Goal: Transaction & Acquisition: Register for event/course

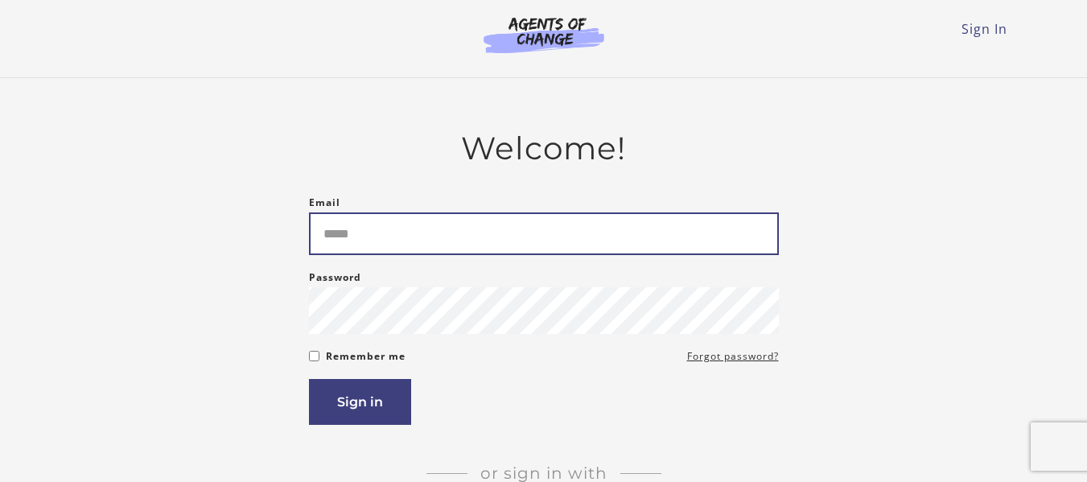
click at [376, 233] on input "Email" at bounding box center [544, 233] width 470 height 43
type input "**********"
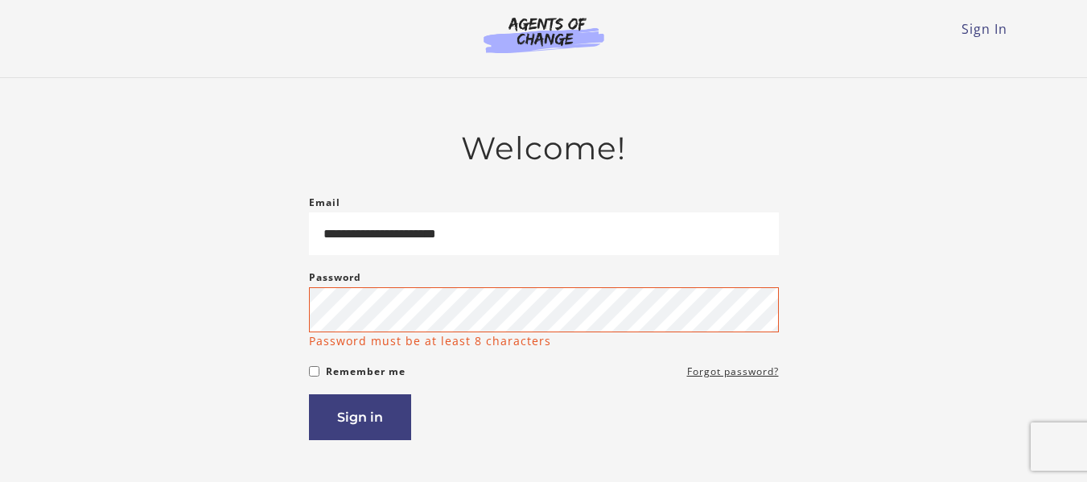
click at [447, 373] on form "**********" at bounding box center [544, 316] width 470 height 247
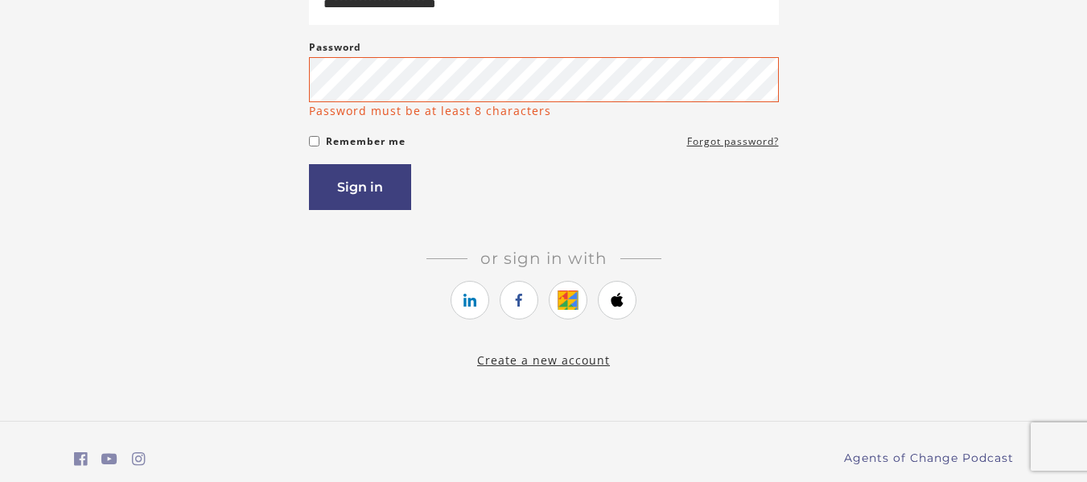
scroll to position [257, 0]
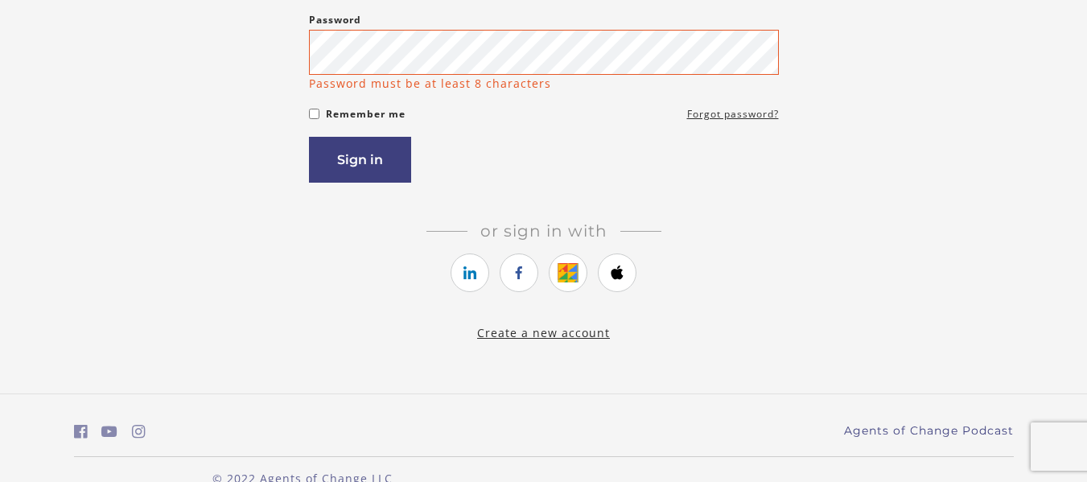
click at [503, 335] on link "Create a new account" at bounding box center [543, 332] width 133 height 15
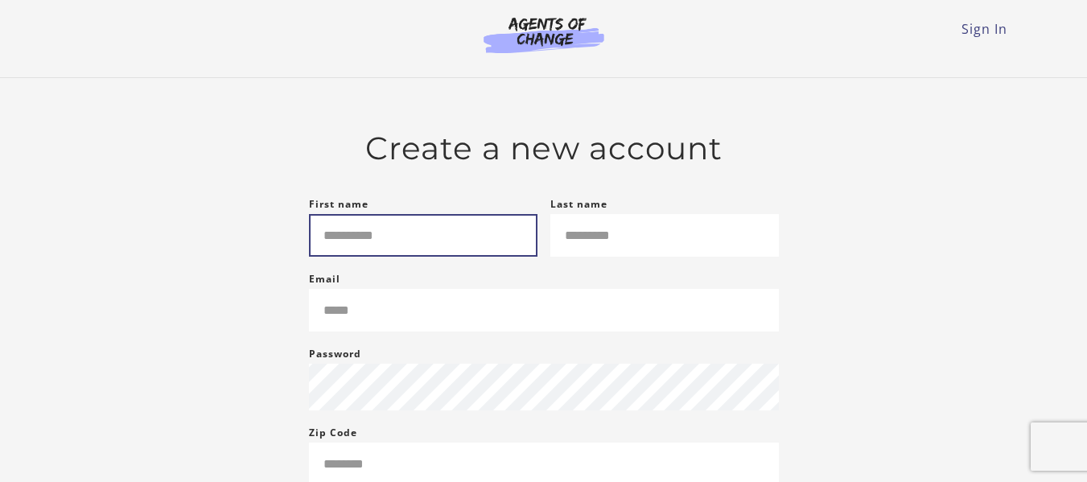
click at [419, 228] on input "First name" at bounding box center [423, 235] width 229 height 43
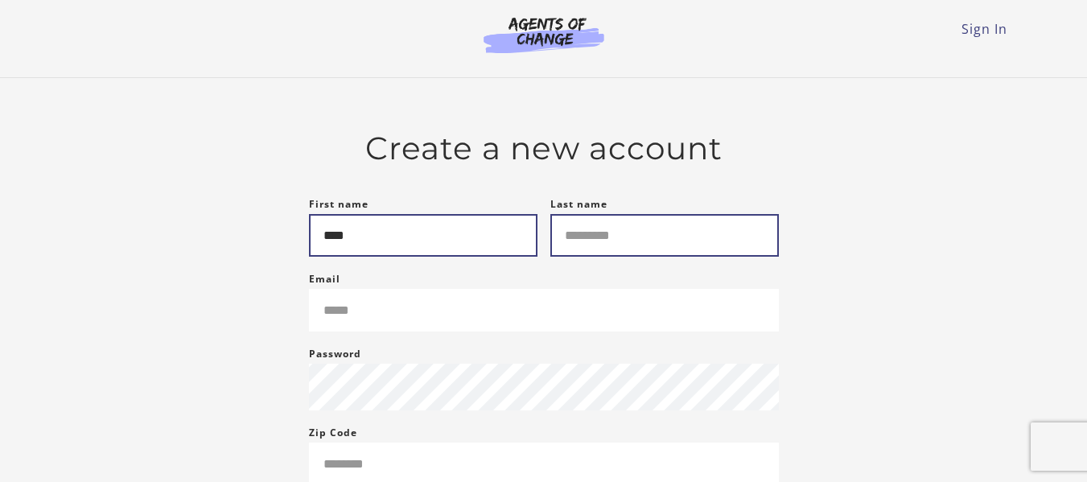
type input "****"
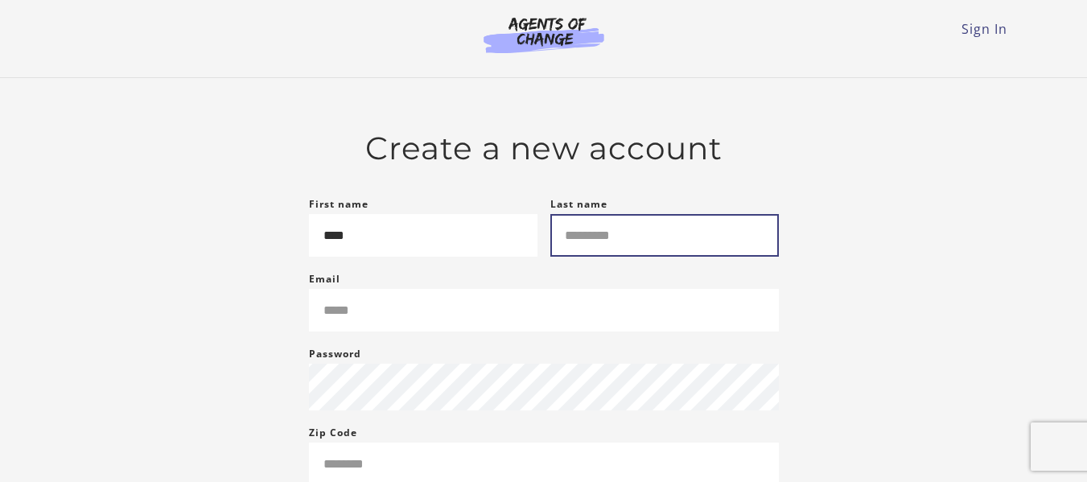
click at [587, 228] on input "Last name" at bounding box center [664, 235] width 229 height 43
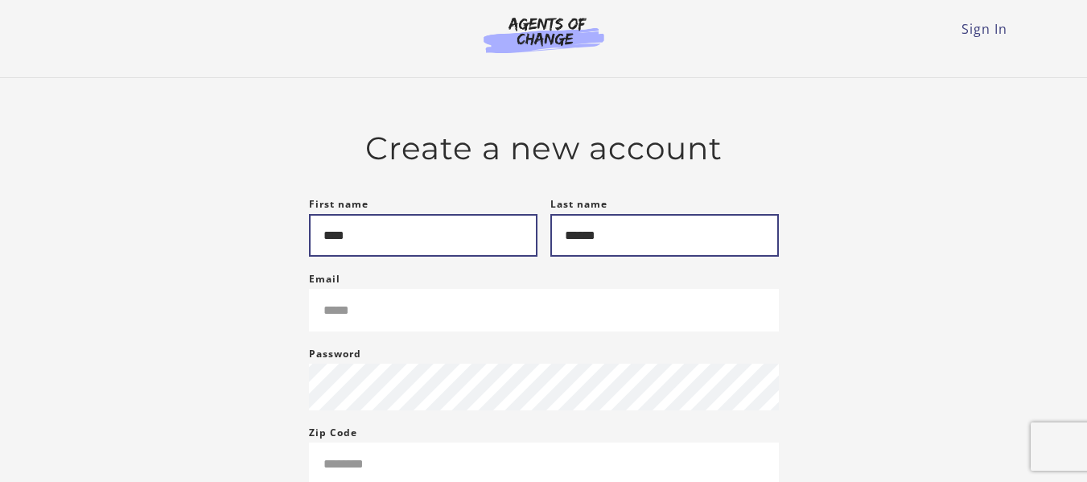
type input "******"
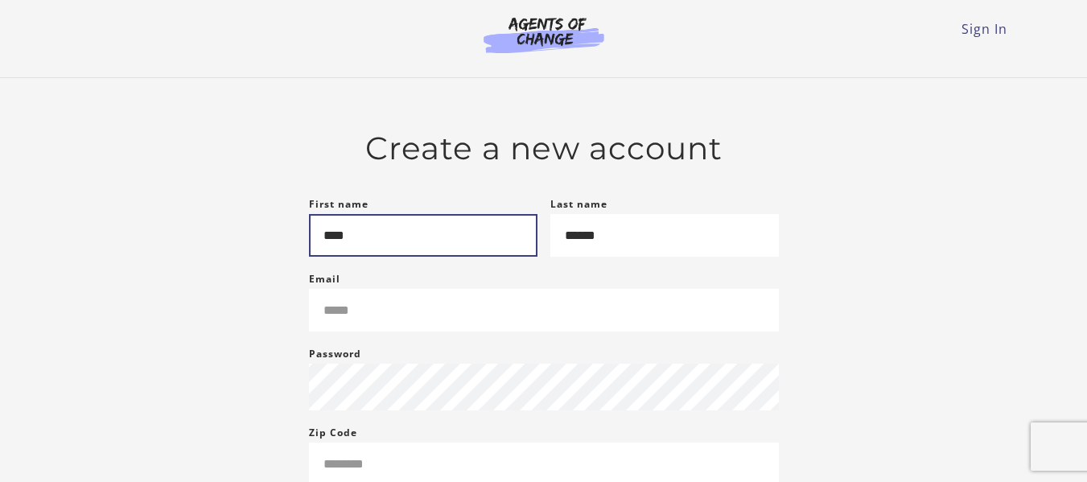
click at [385, 230] on input "****" at bounding box center [423, 235] width 229 height 43
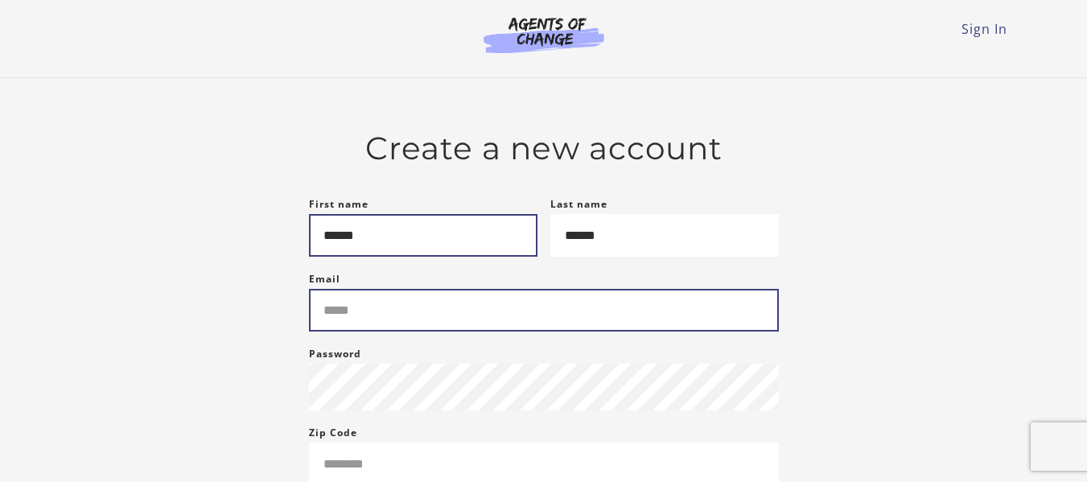
type input "******"
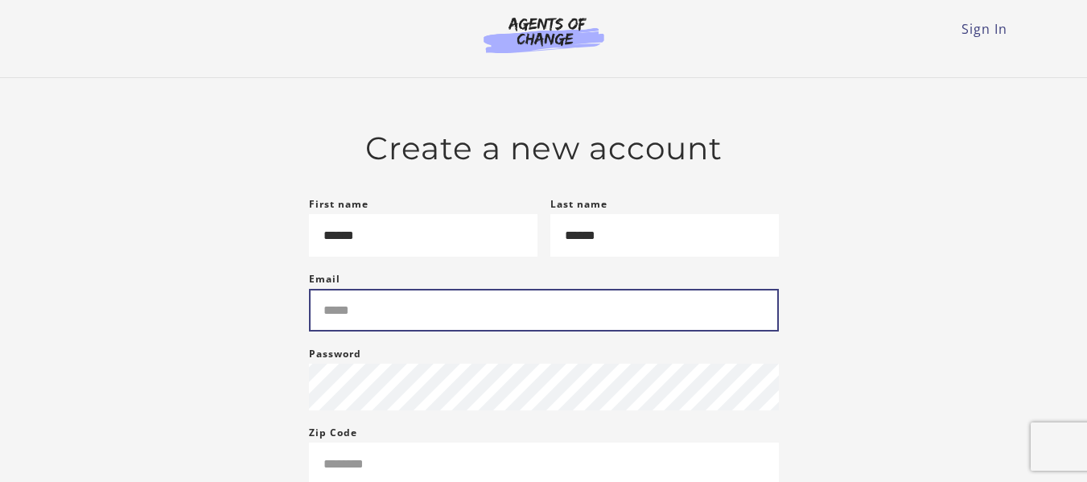
click at [354, 326] on input "Email" at bounding box center [544, 310] width 470 height 43
type input "**********"
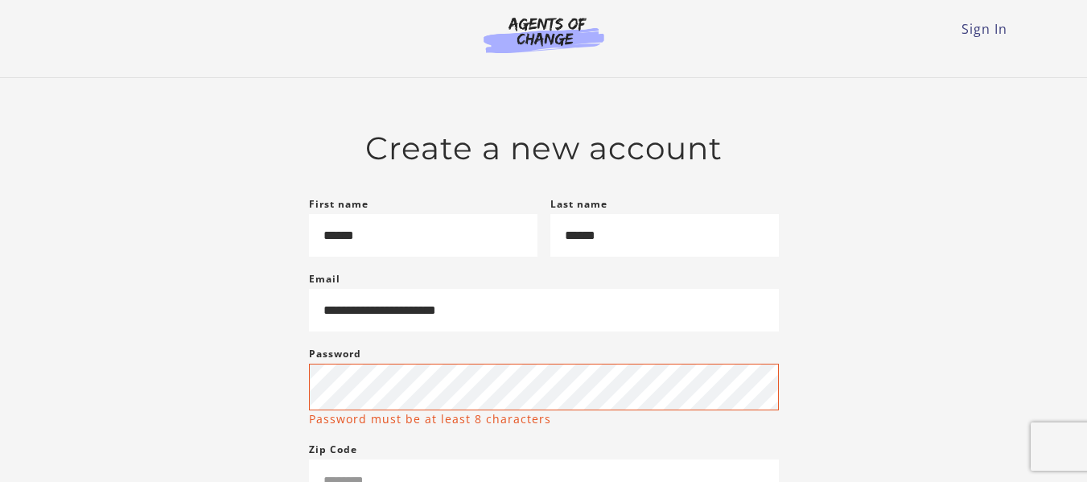
click at [242, 385] on div "**********" at bounding box center [544, 425] width 940 height 591
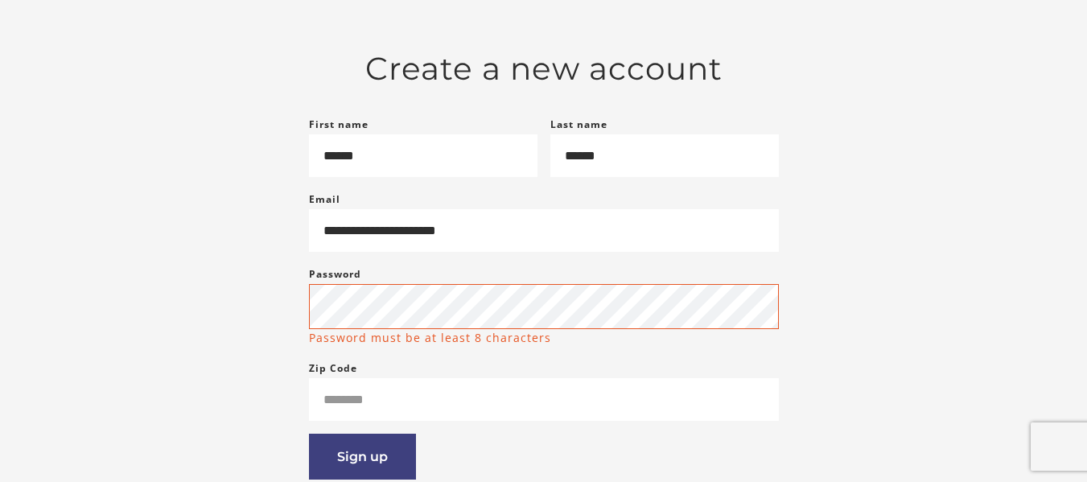
scroll to position [257, 0]
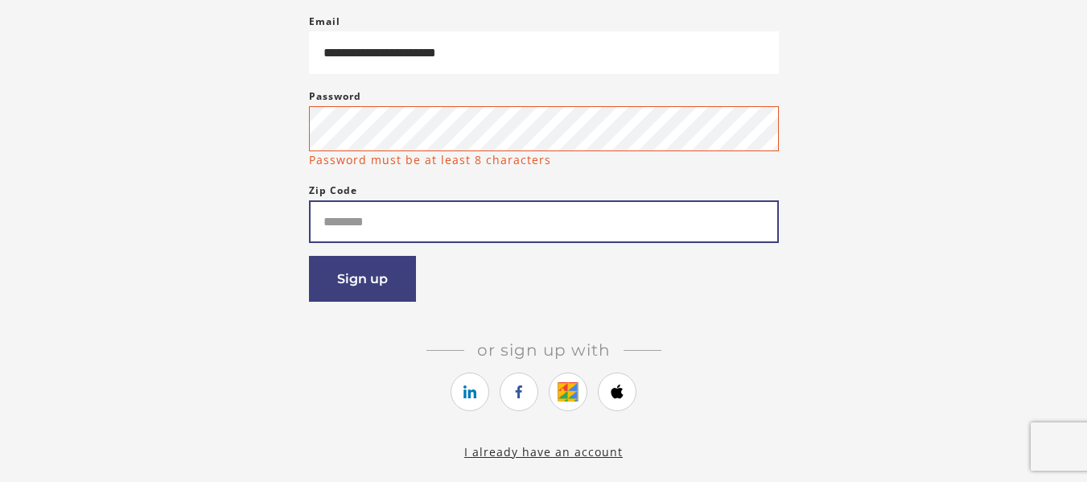
click at [338, 235] on input "Zip Code" at bounding box center [544, 221] width 470 height 43
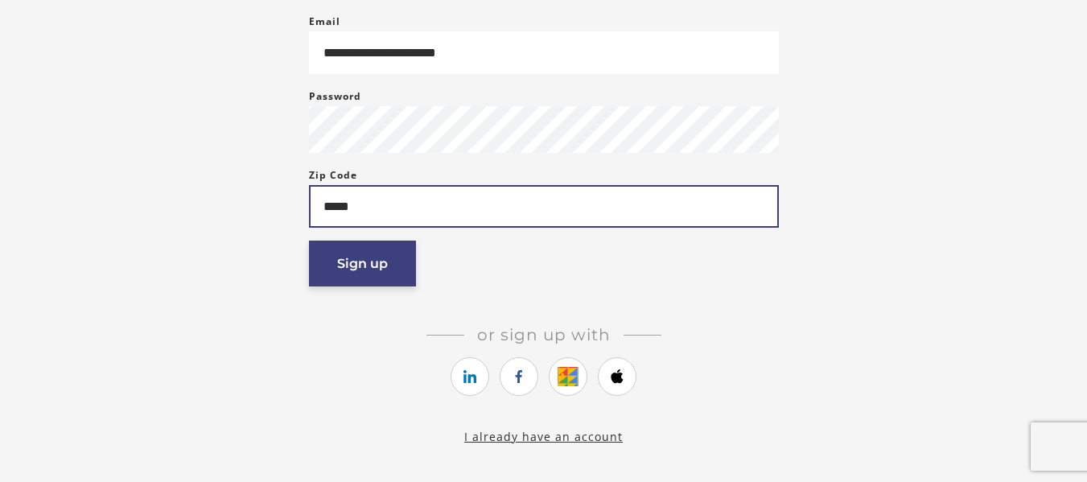
type input "*****"
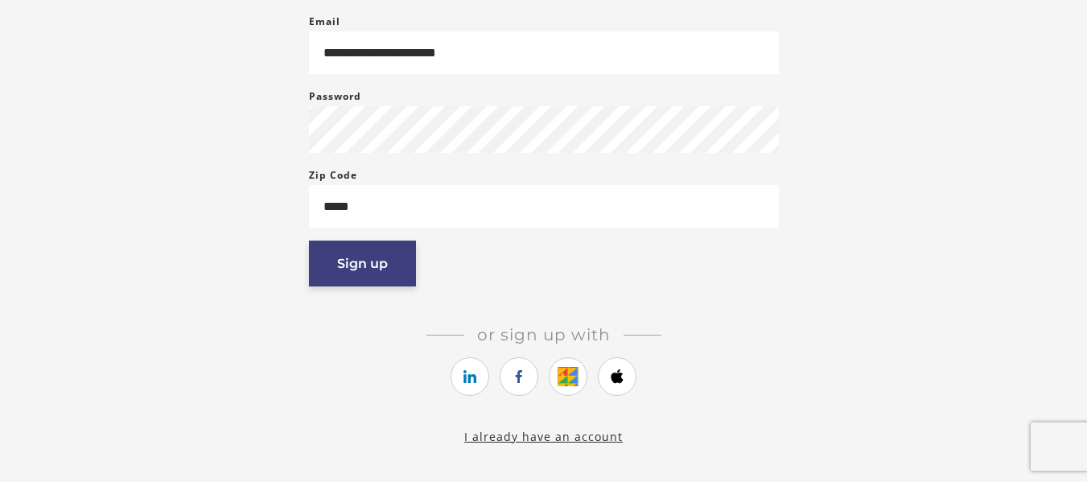
click at [350, 283] on button "Sign up" at bounding box center [362, 264] width 107 height 46
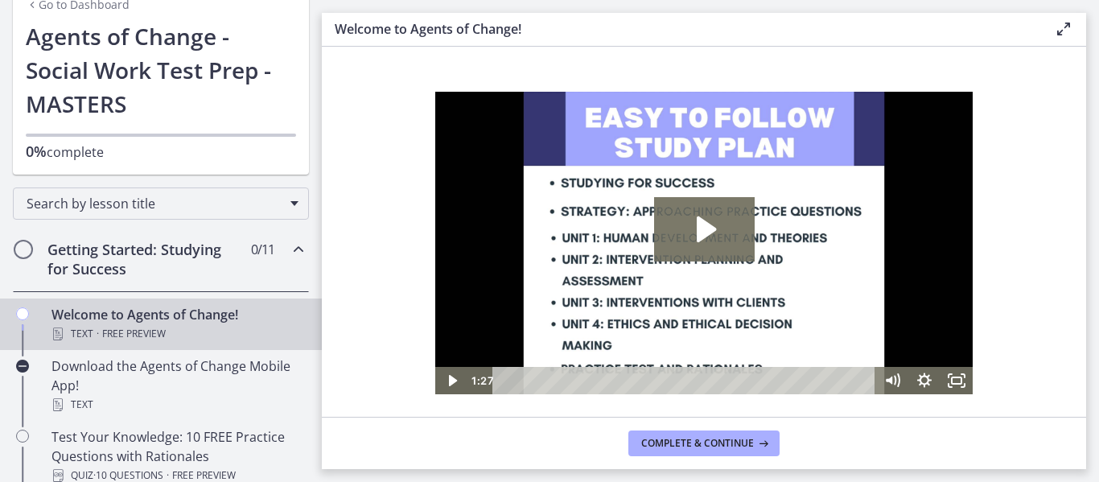
scroll to position [161, 0]
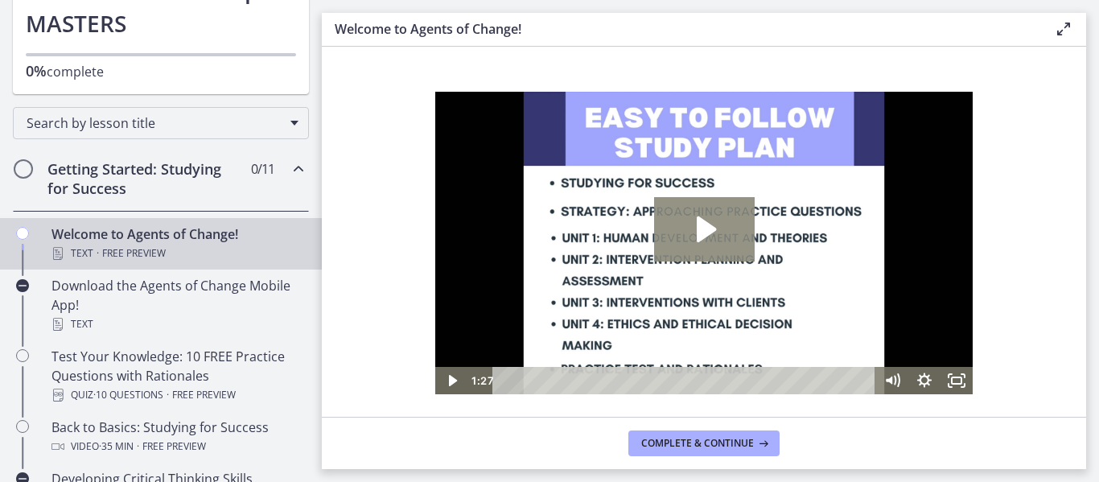
click at [668, 241] on icon "Play Video: c1o6hcmjueu5qasqsu00.mp4" at bounding box center [704, 229] width 101 height 64
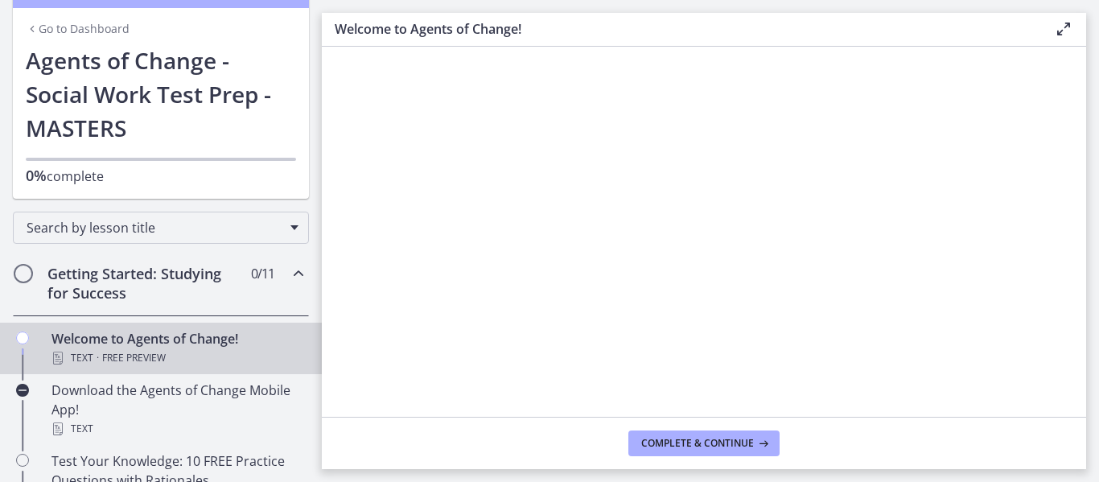
scroll to position [0, 0]
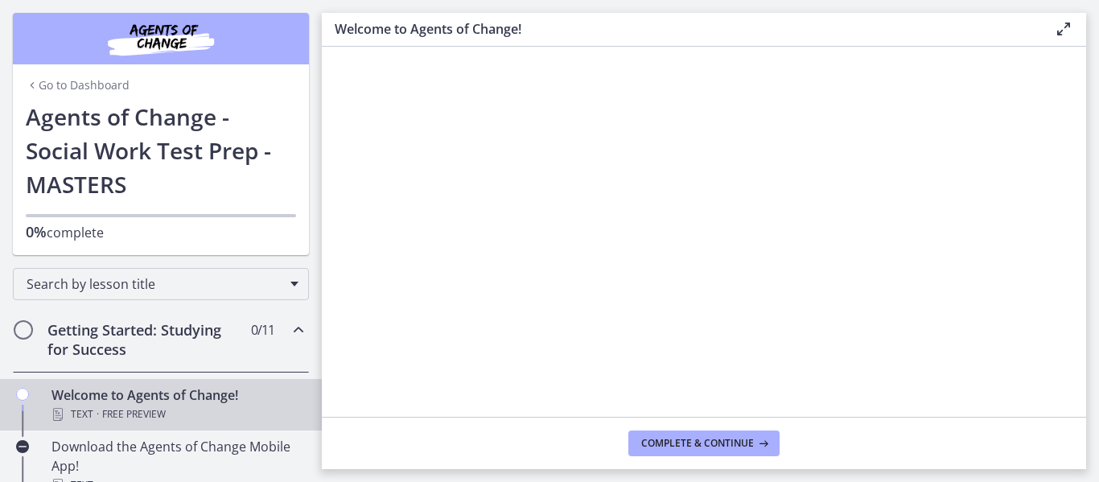
click at [101, 84] on link "Go to Dashboard" at bounding box center [78, 85] width 104 height 16
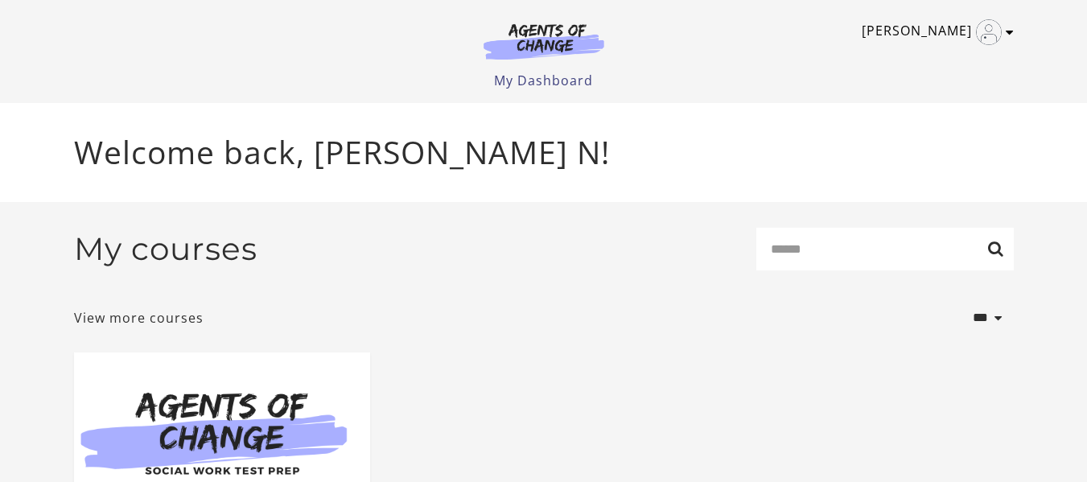
click at [1000, 23] on link "[PERSON_NAME]" at bounding box center [934, 32] width 144 height 26
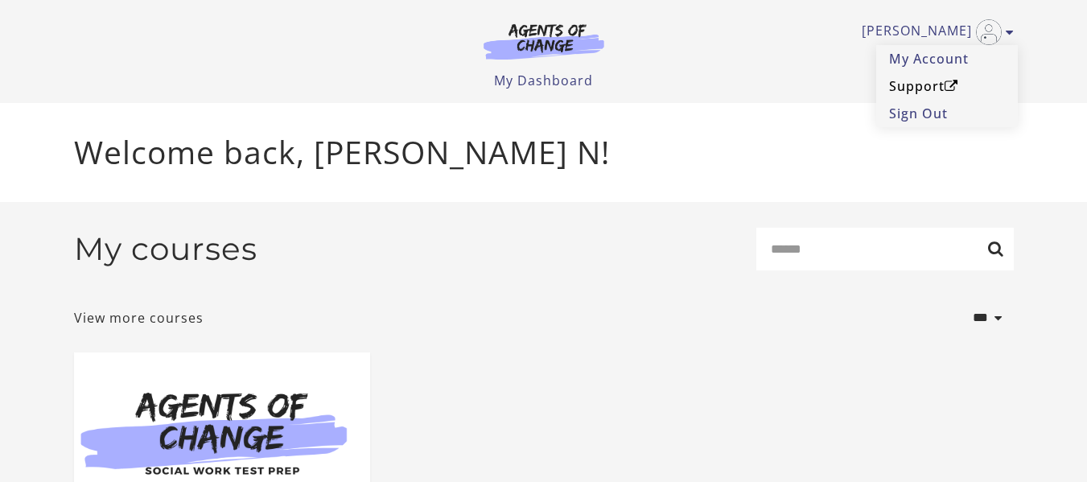
click at [933, 80] on link "Support" at bounding box center [947, 85] width 142 height 27
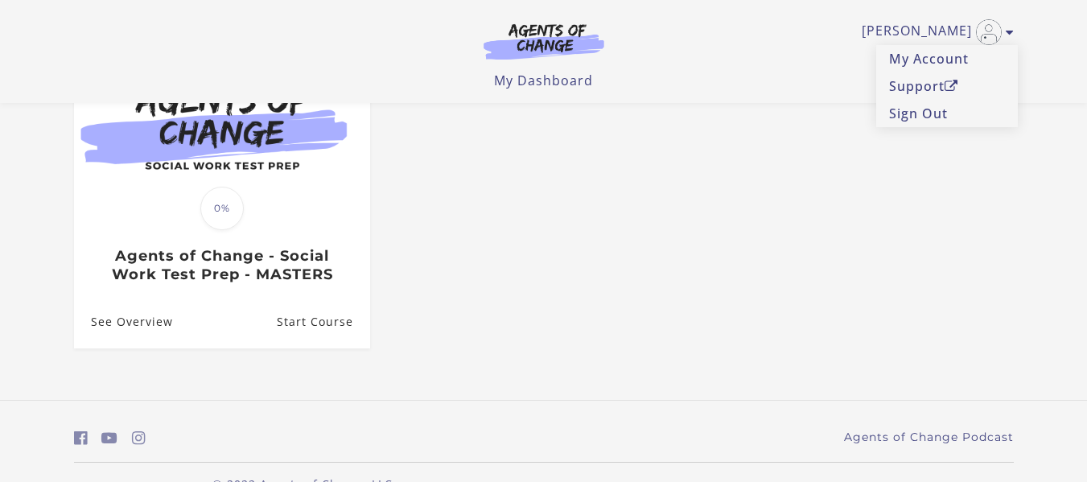
scroll to position [241, 0]
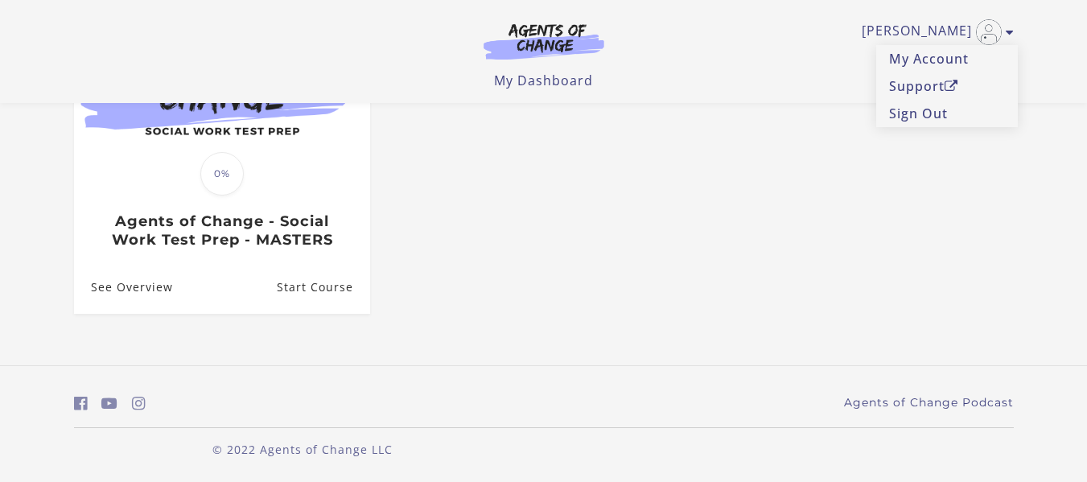
click at [2, 177] on section "**********" at bounding box center [543, 113] width 1087 height 503
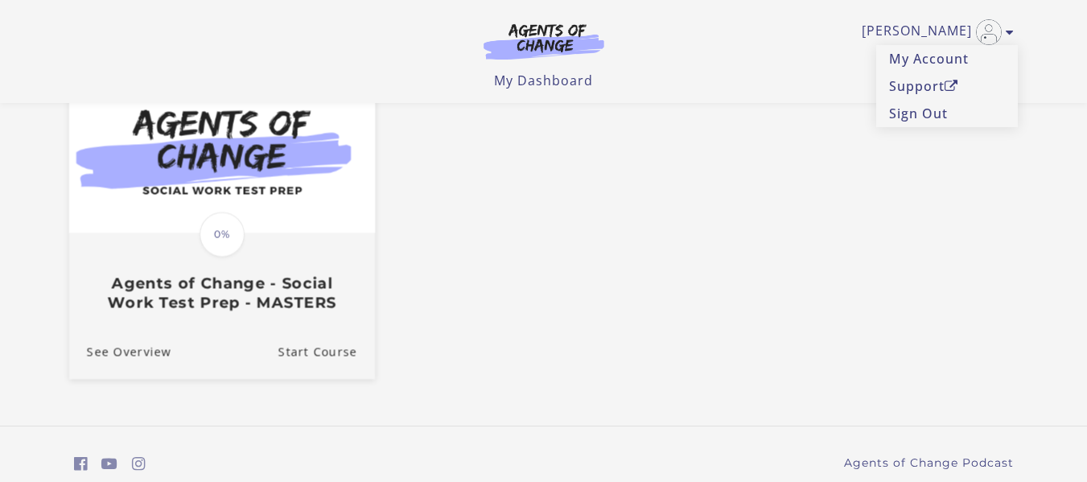
scroll to position [80, 0]
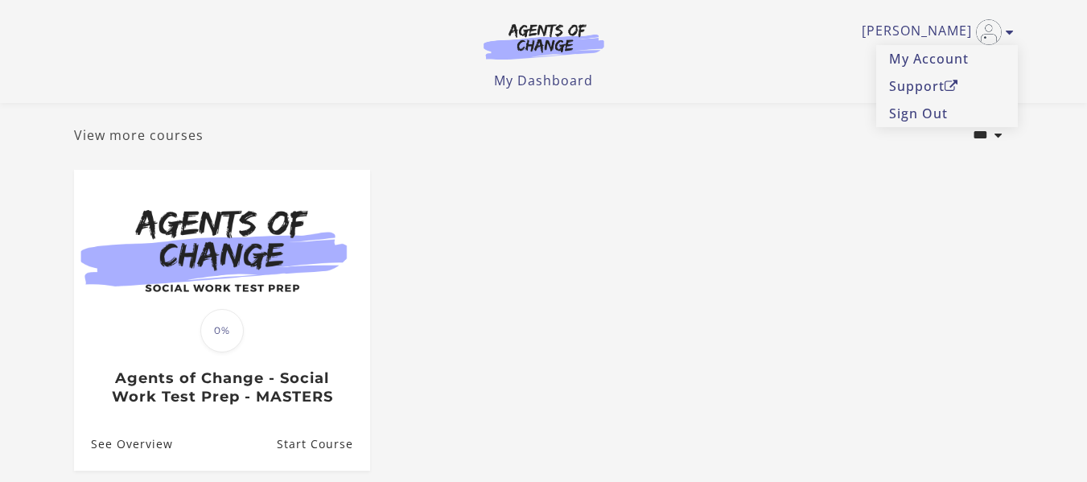
click at [134, 132] on link "View more courses" at bounding box center [139, 135] width 130 height 19
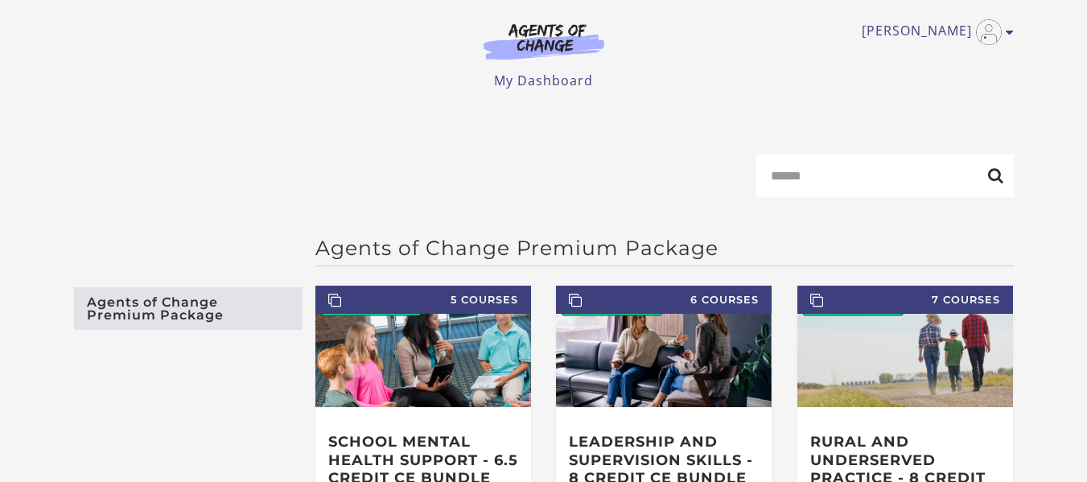
click at [541, 50] on img at bounding box center [544, 41] width 154 height 37
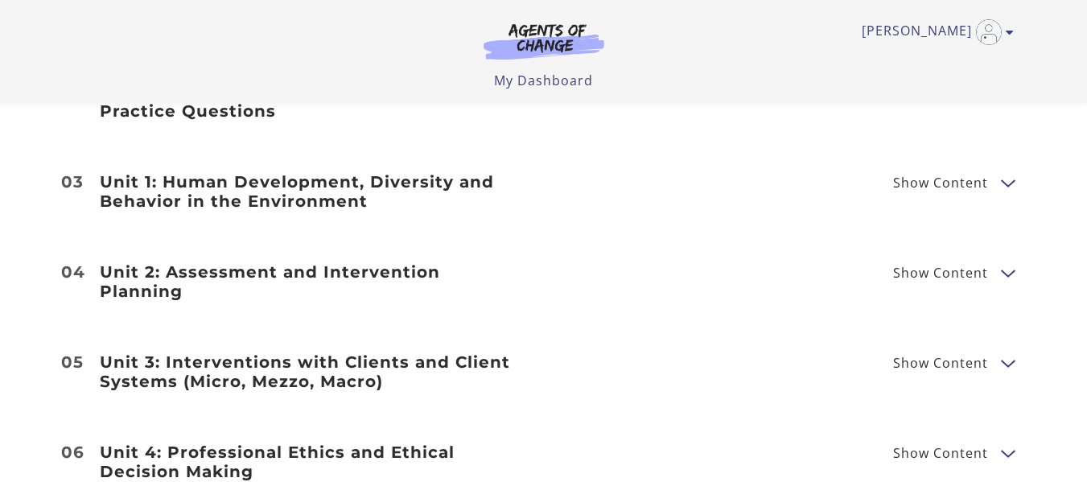
scroll to position [2011, 0]
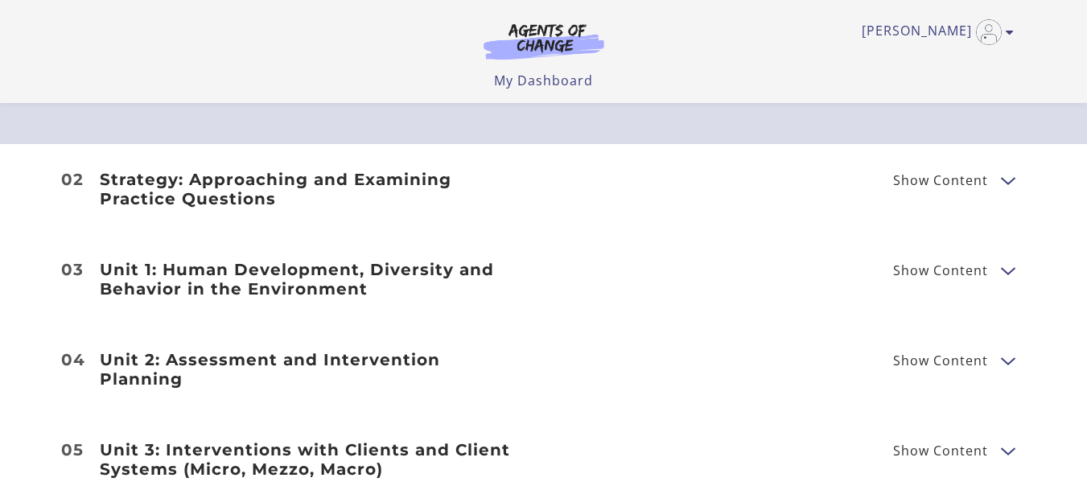
click at [933, 183] on span "Show Content" at bounding box center [940, 180] width 95 height 13
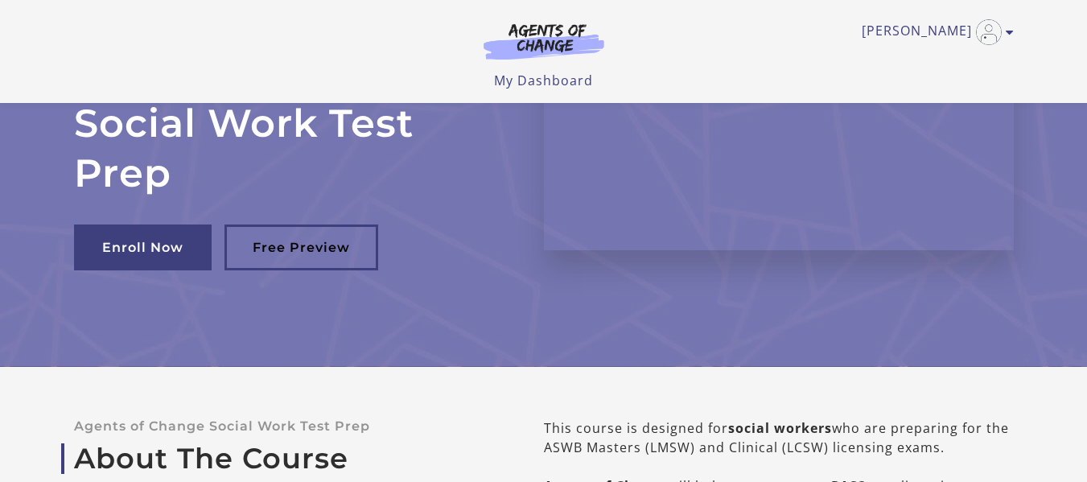
scroll to position [0, 0]
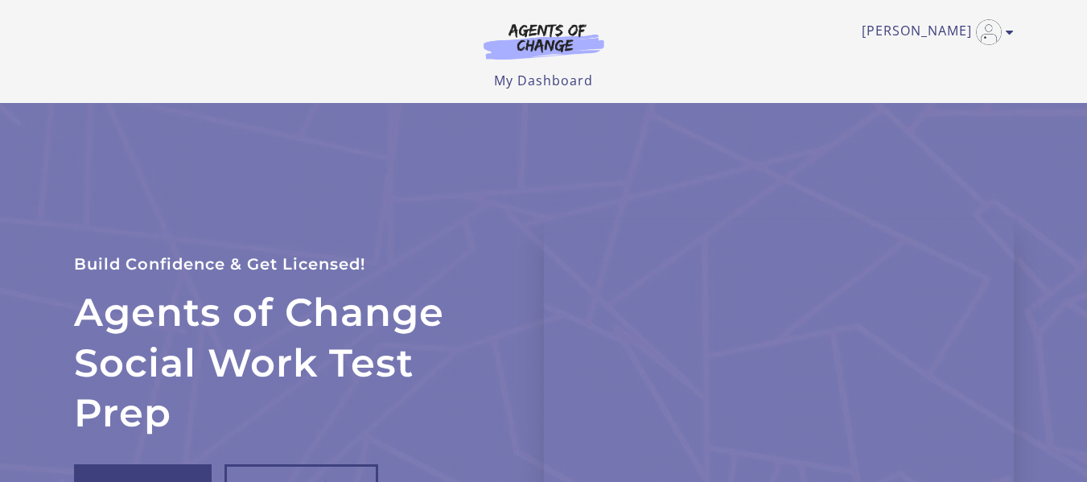
click at [944, 18] on div "Alyson N My Account Support Sign Out Toggle menu Menu My Dashboard My Account S…" at bounding box center [544, 45] width 940 height 90
click at [928, 35] on link "[PERSON_NAME]" at bounding box center [934, 32] width 144 height 26
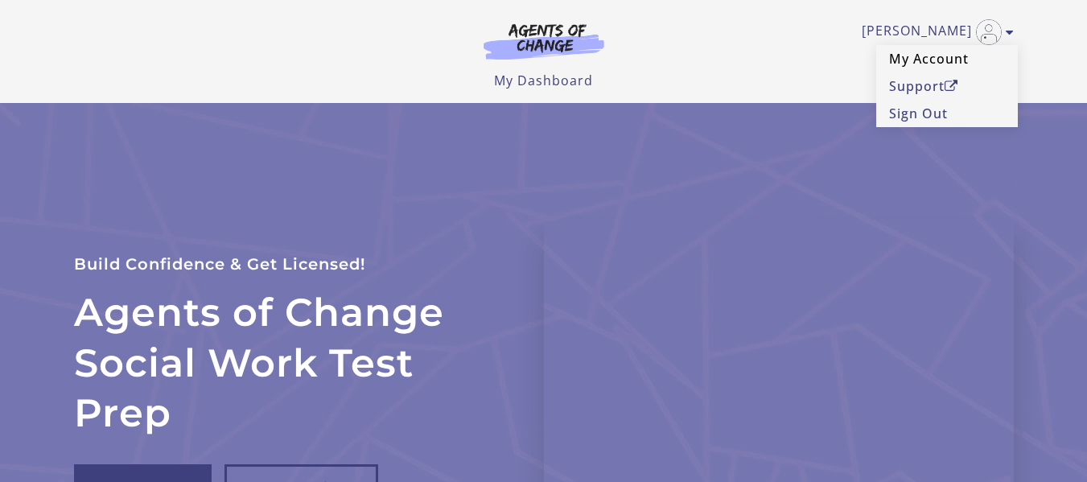
click at [924, 58] on link "My Account" at bounding box center [947, 58] width 142 height 27
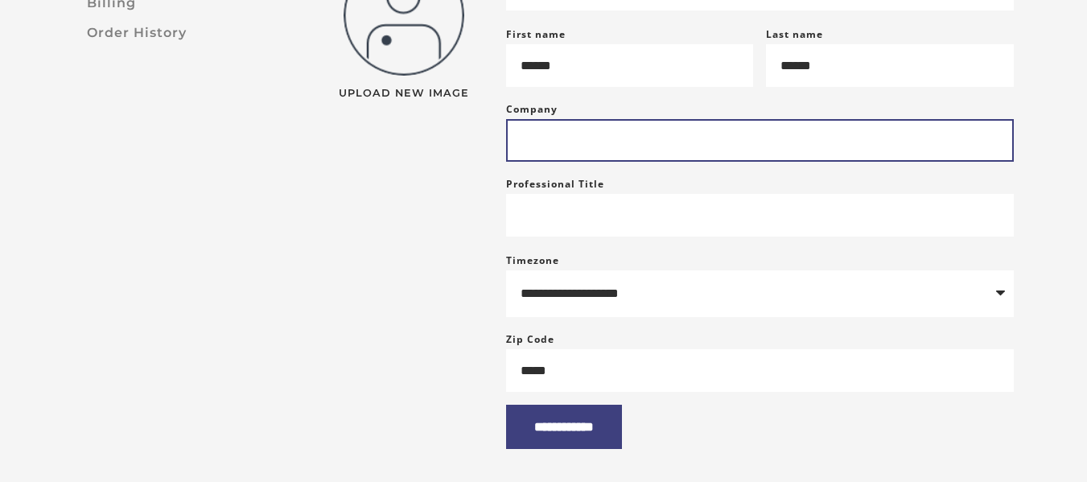
scroll to position [13, 0]
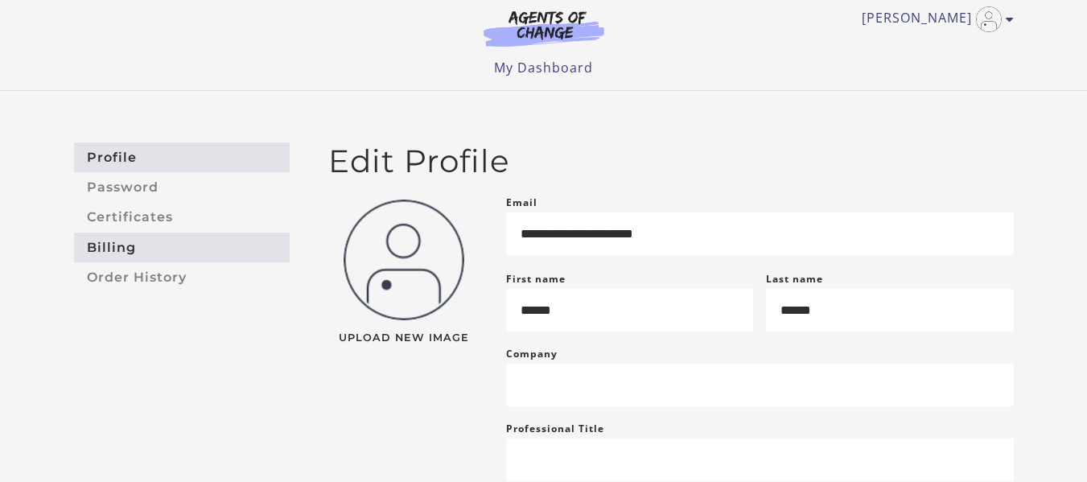
click at [134, 245] on link "Billing" at bounding box center [182, 248] width 216 height 30
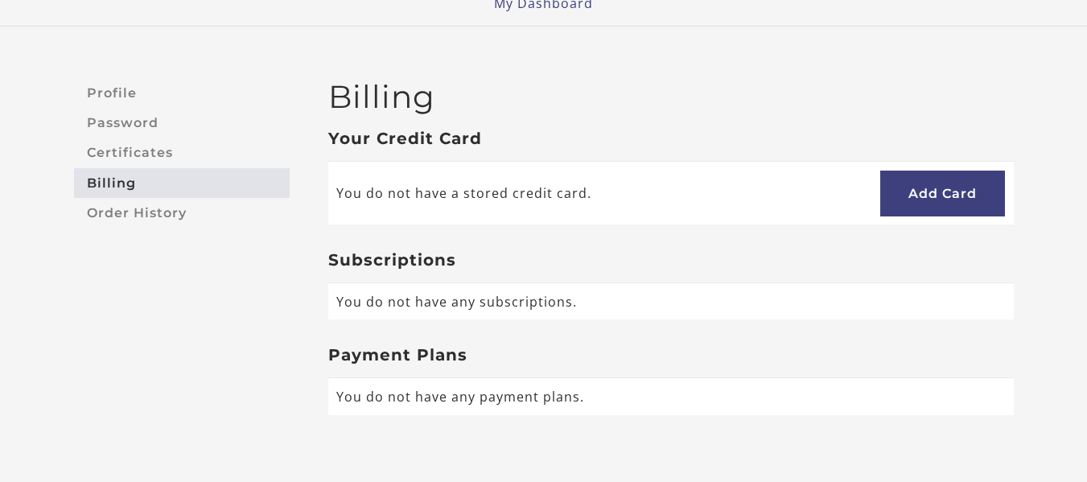
scroll to position [161, 0]
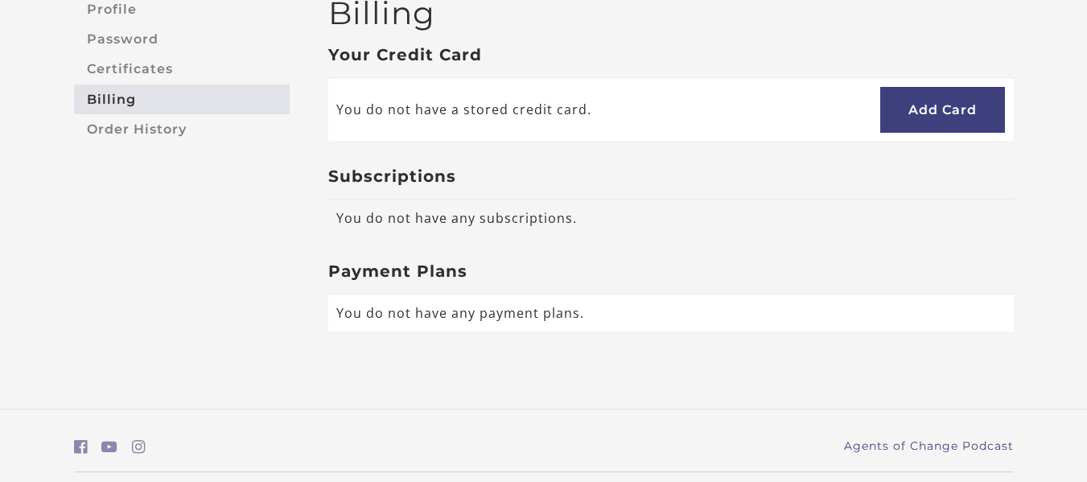
click at [381, 224] on td "You do not have any subscriptions." at bounding box center [671, 218] width 686 height 37
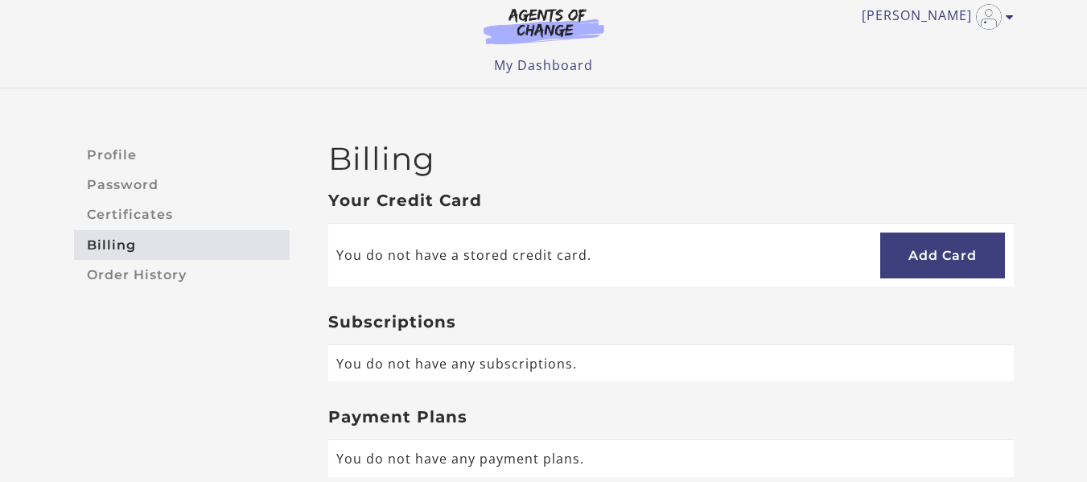
scroll to position [0, 0]
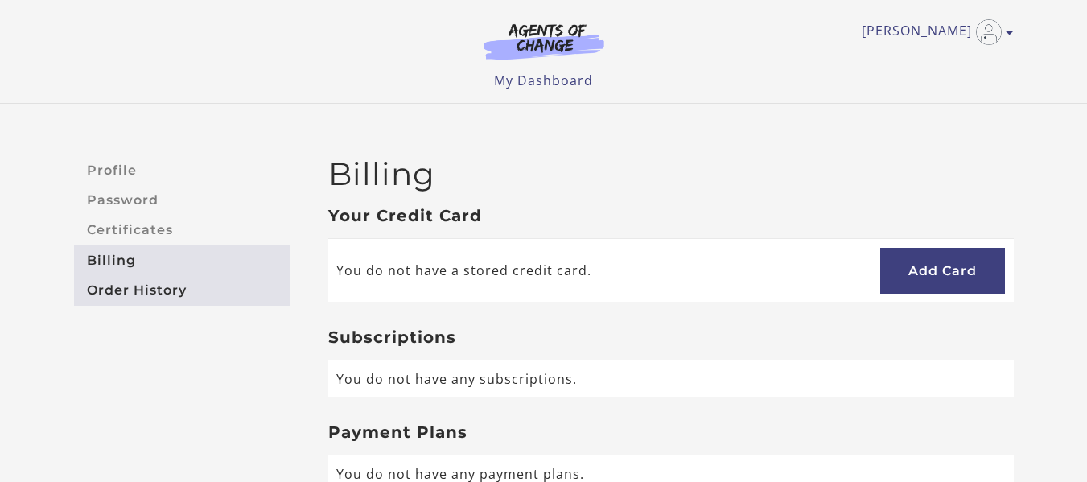
click at [120, 293] on link "Order History" at bounding box center [182, 290] width 216 height 30
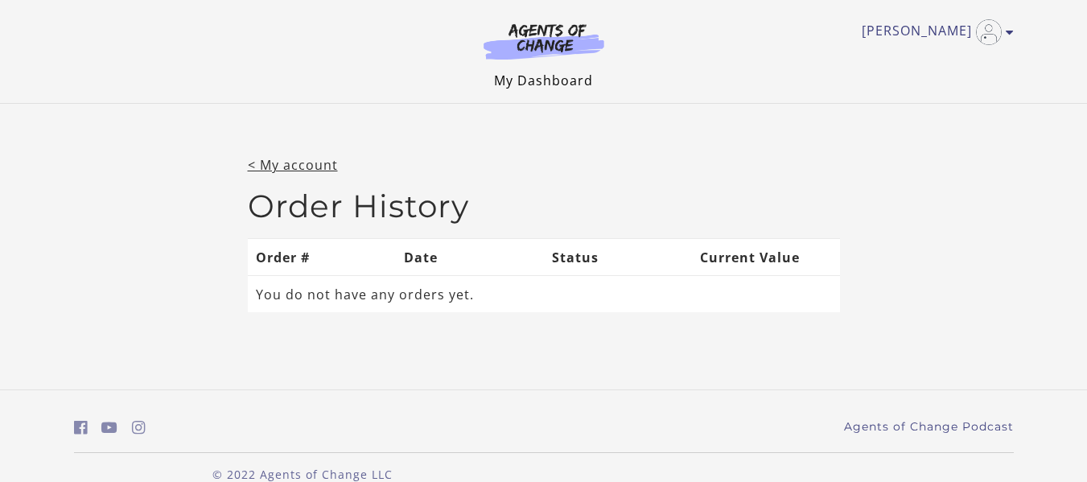
click at [574, 84] on link "My Dashboard" at bounding box center [543, 81] width 99 height 18
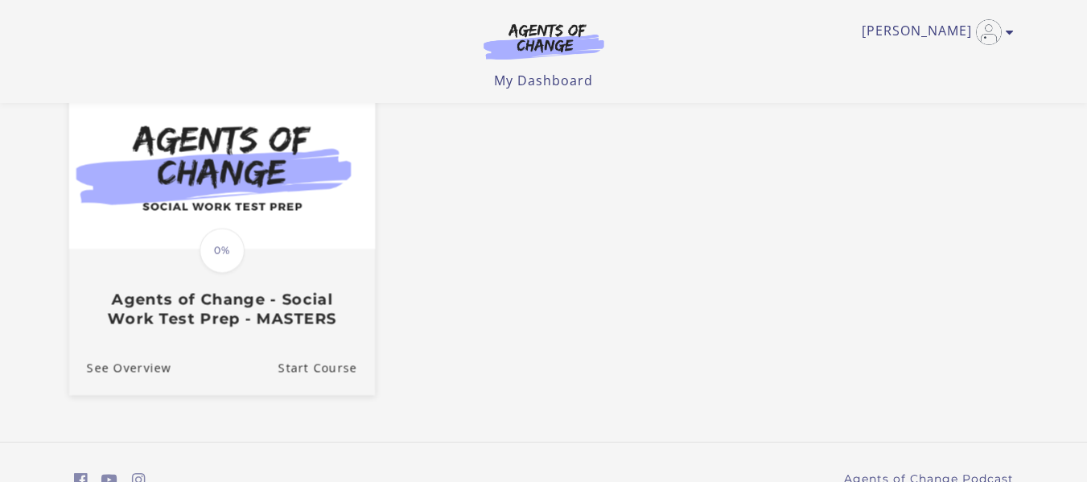
scroll to position [241, 0]
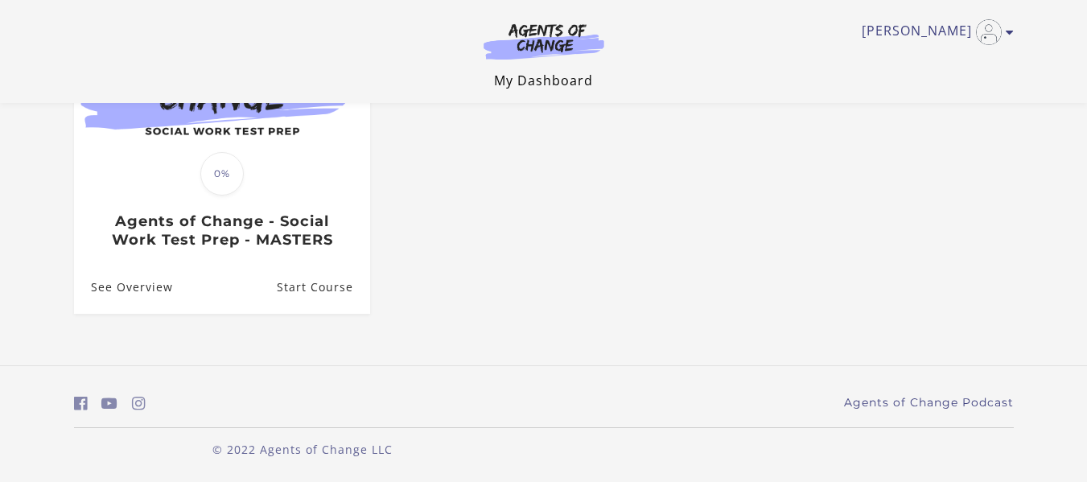
click at [560, 79] on link "My Dashboard" at bounding box center [543, 81] width 99 height 18
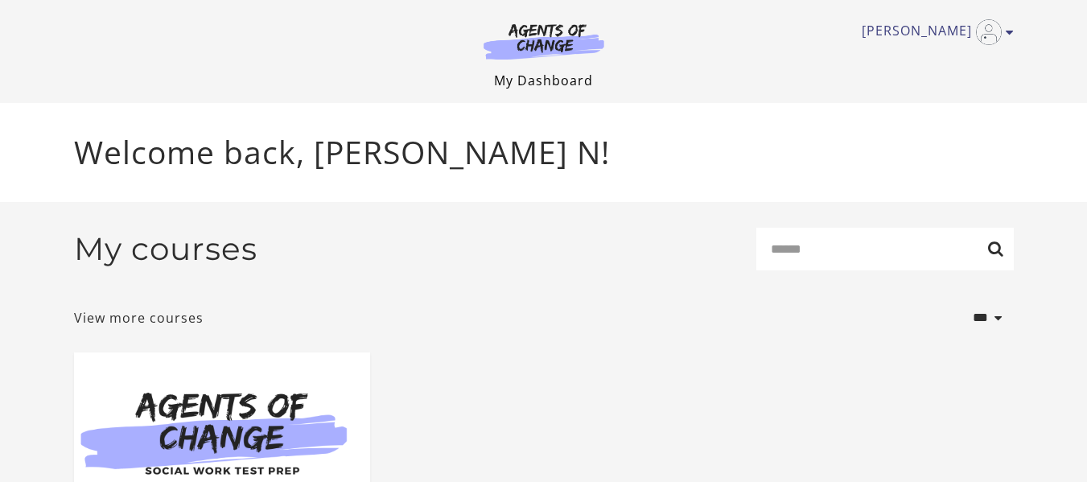
click at [533, 81] on link "My Dashboard" at bounding box center [543, 81] width 99 height 18
click at [164, 316] on link "View more courses" at bounding box center [139, 317] width 130 height 19
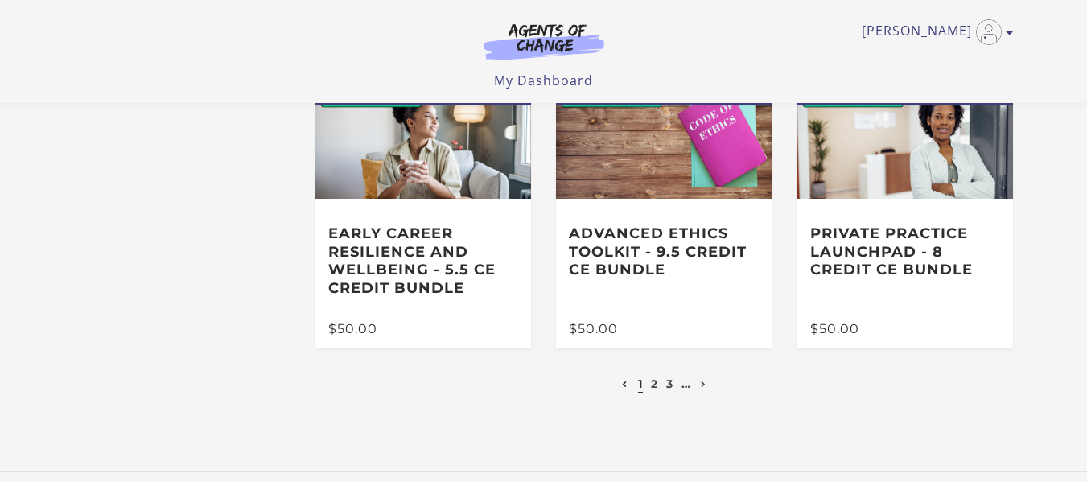
scroll to position [513, 0]
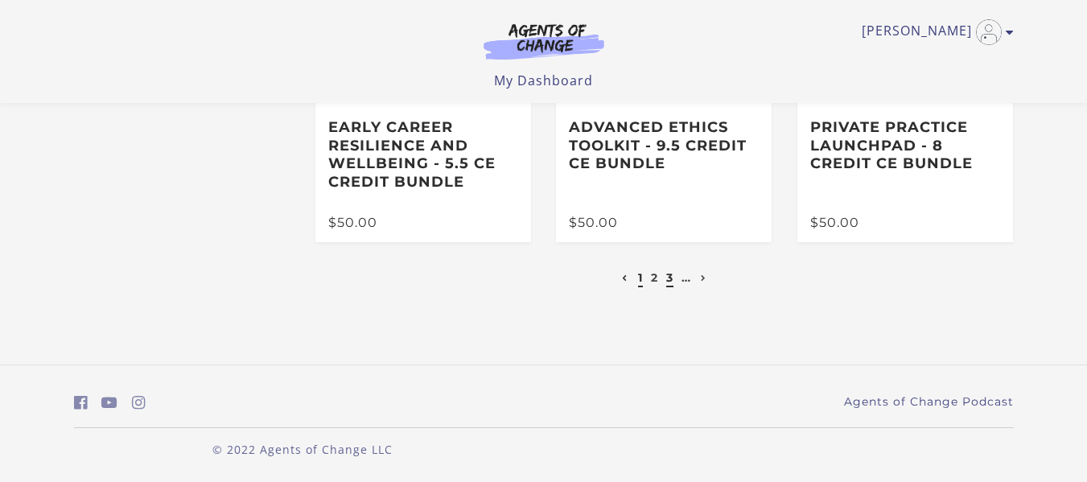
click at [671, 278] on link "3" at bounding box center [669, 277] width 7 height 14
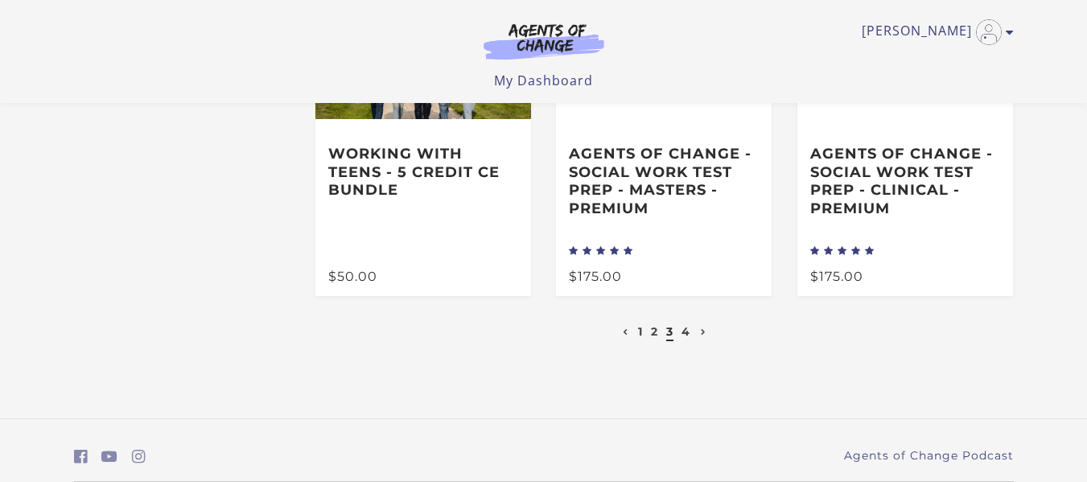
scroll to position [483, 0]
click at [657, 332] on link "2" at bounding box center [654, 330] width 7 height 14
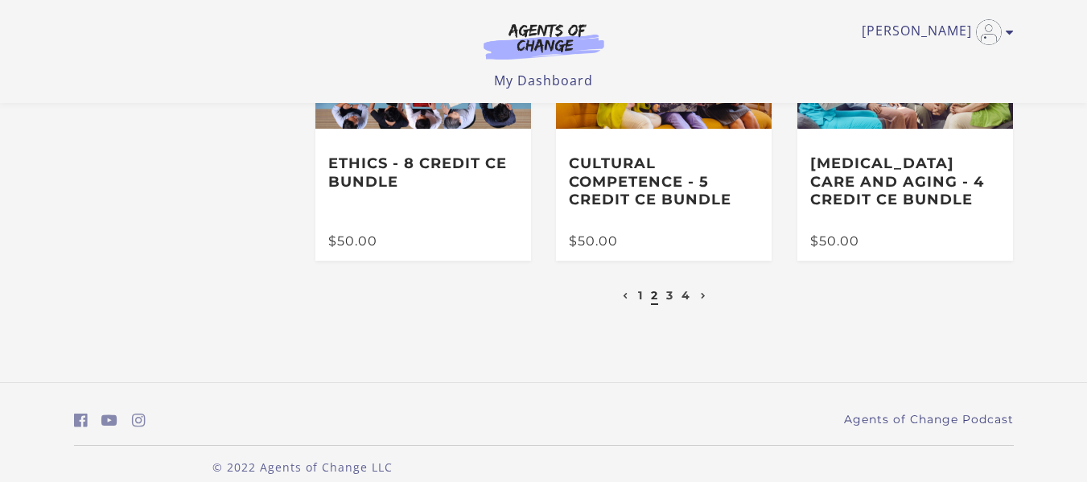
scroll to position [476, 0]
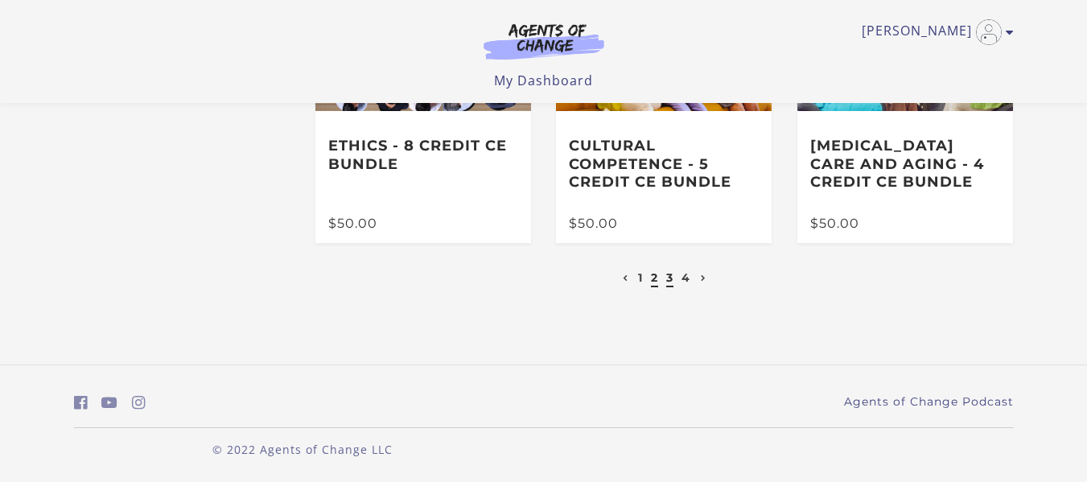
click at [670, 281] on link "3" at bounding box center [669, 277] width 7 height 14
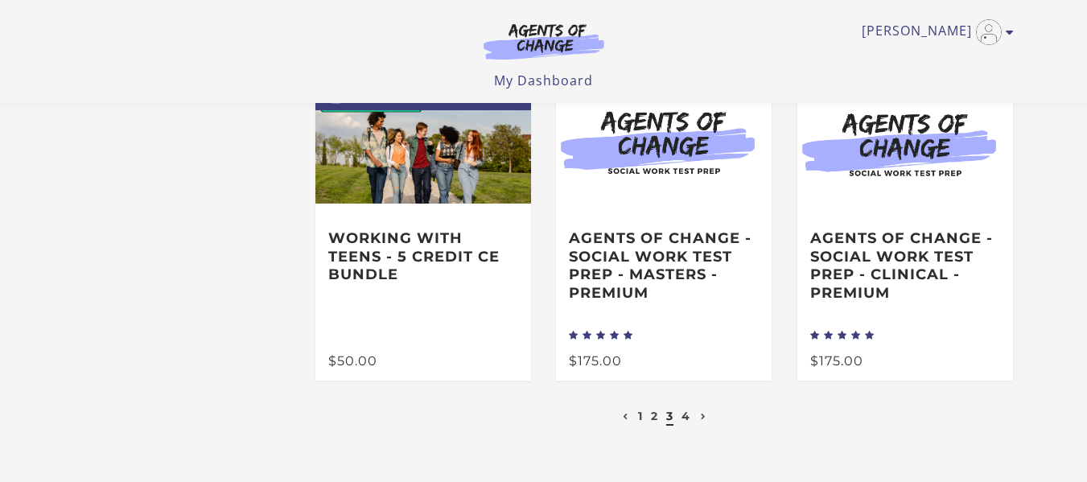
scroll to position [540, 0]
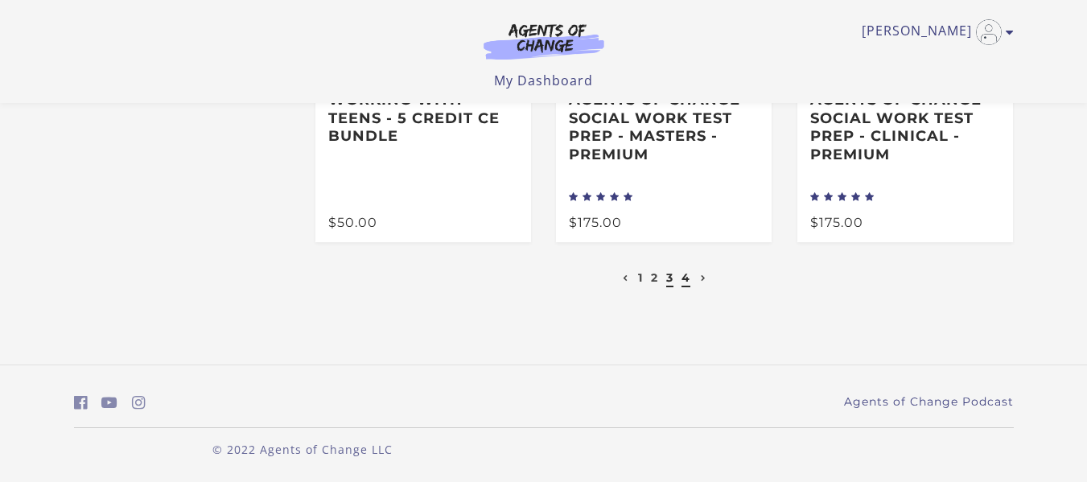
click at [690, 279] on link "4" at bounding box center [685, 277] width 9 height 14
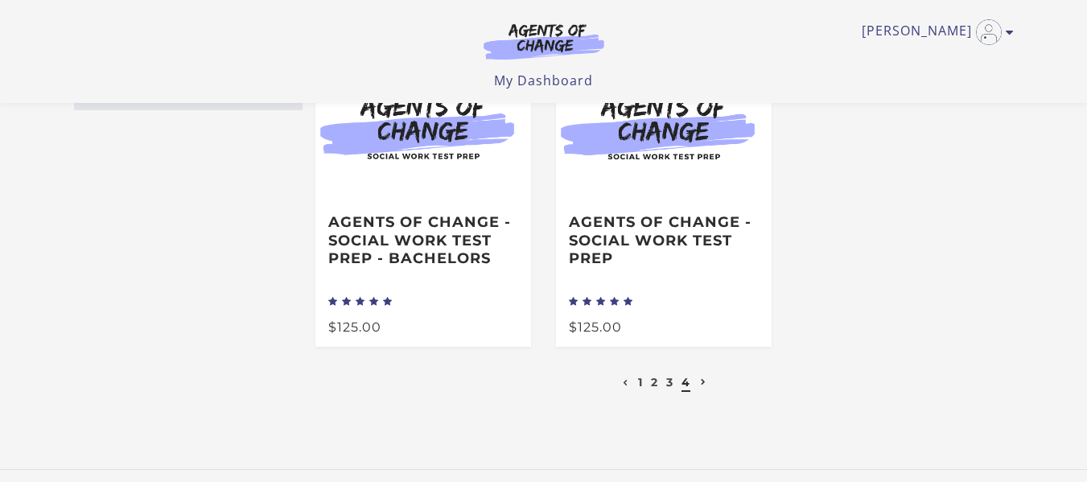
scroll to position [161, 0]
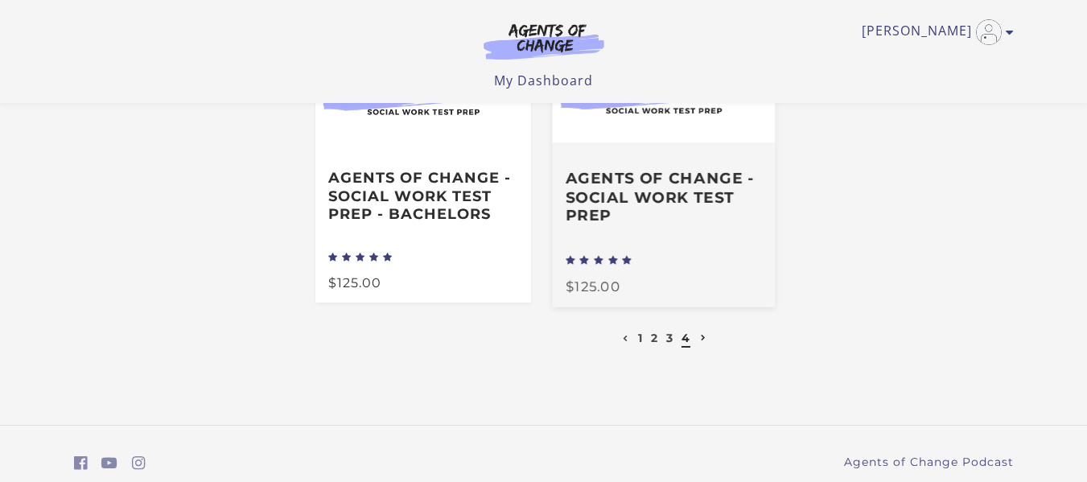
click at [670, 190] on h3 "Agents of Change - Social Work Test Prep" at bounding box center [664, 197] width 196 height 56
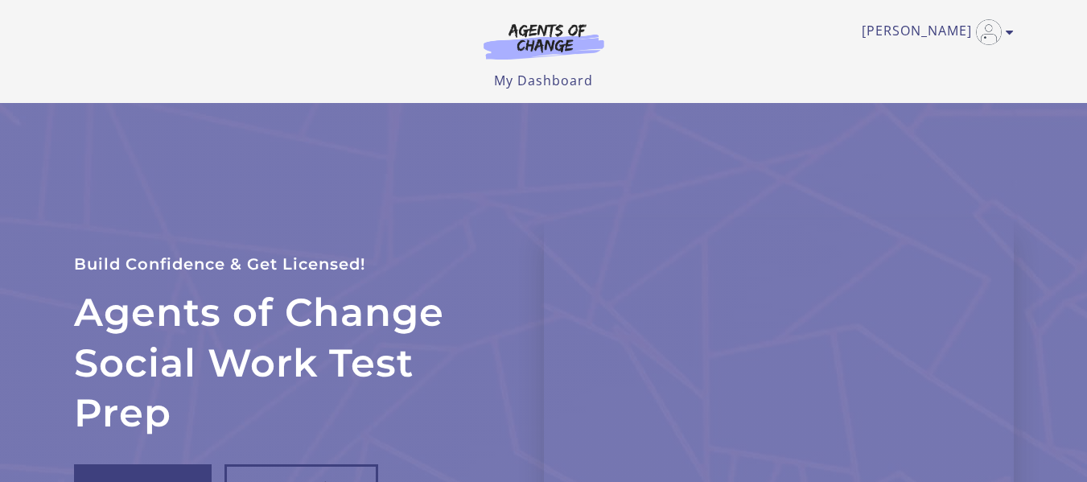
click at [547, 38] on img at bounding box center [544, 41] width 154 height 37
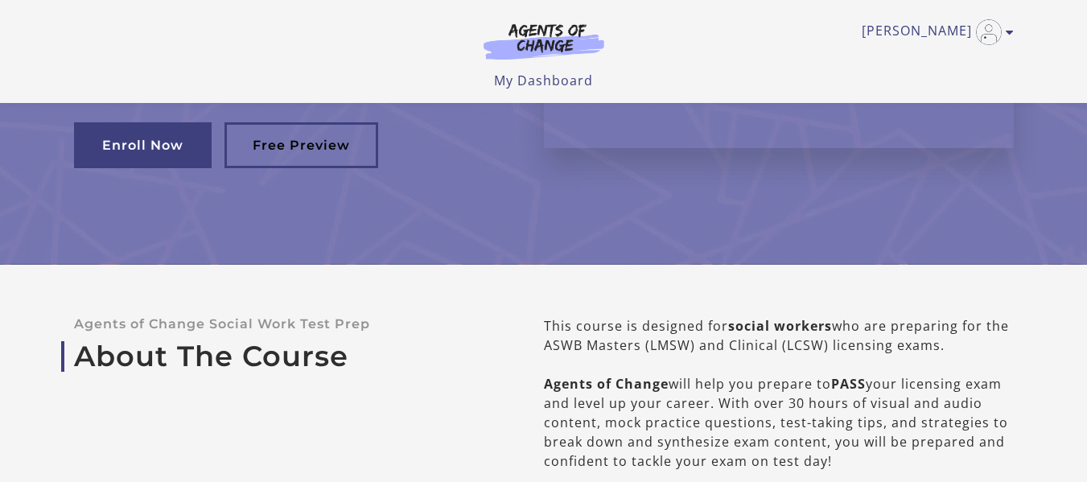
scroll to position [241, 0]
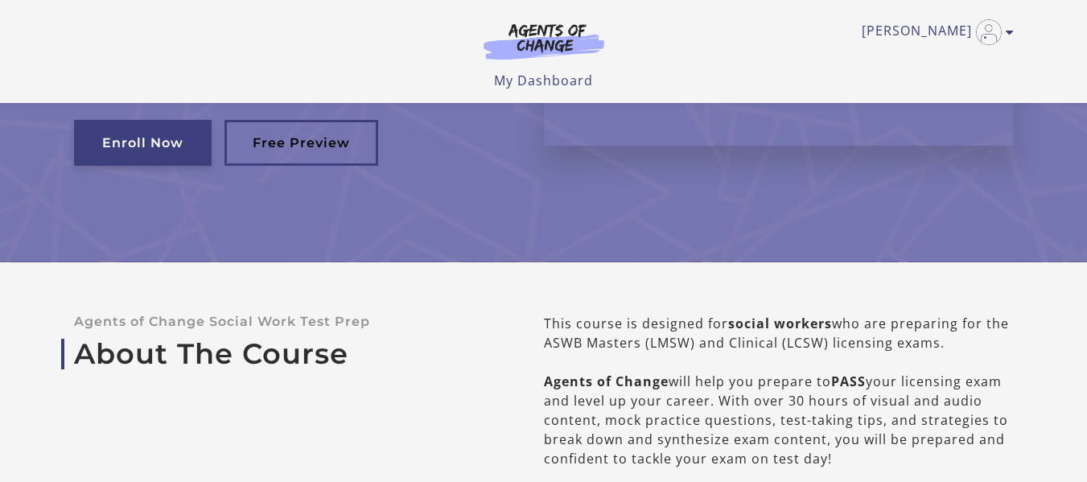
click at [158, 159] on link "Enroll Now" at bounding box center [143, 143] width 138 height 46
